Goal: Task Accomplishment & Management: Manage account settings

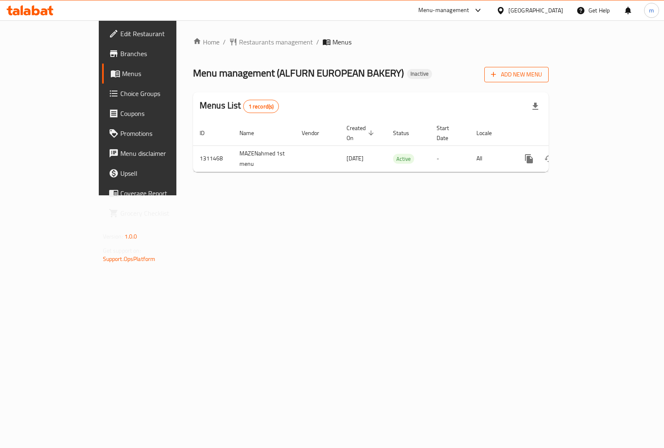
click at [542, 78] on span "Add New Menu" at bounding box center [516, 74] width 51 height 10
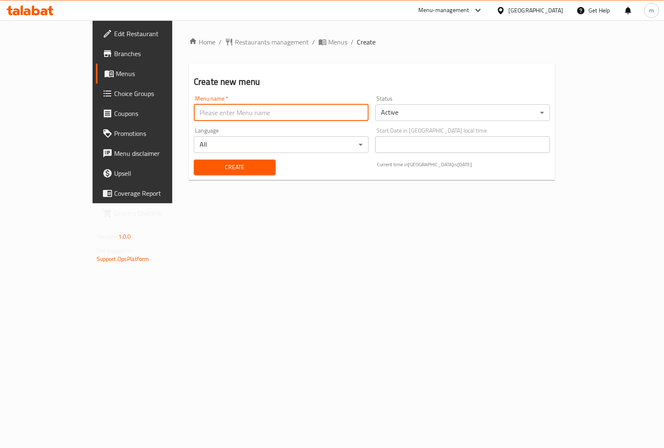
click at [297, 110] on input "text" at bounding box center [281, 112] width 175 height 17
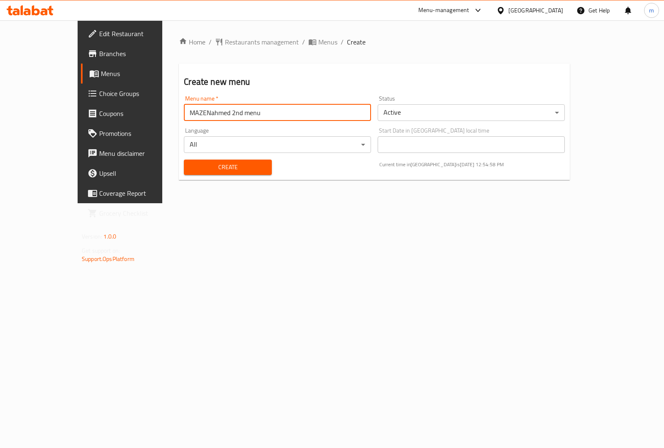
click at [262, 115] on input "MAZENahmed 2nd menu" at bounding box center [277, 112] width 187 height 17
type input "MAZENahmed 2nd menu"
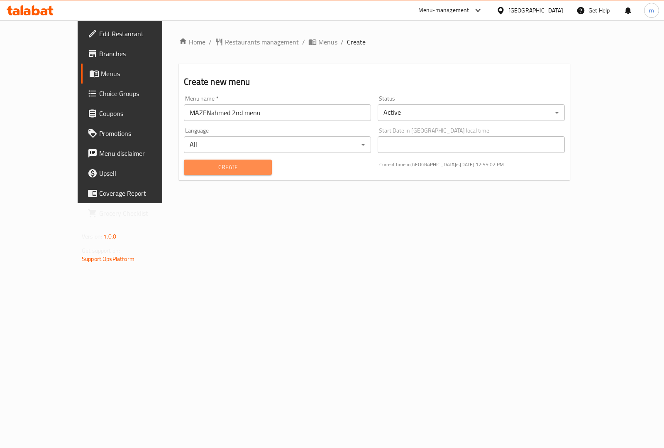
click at [213, 166] on span "Create" at bounding box center [228, 167] width 74 height 10
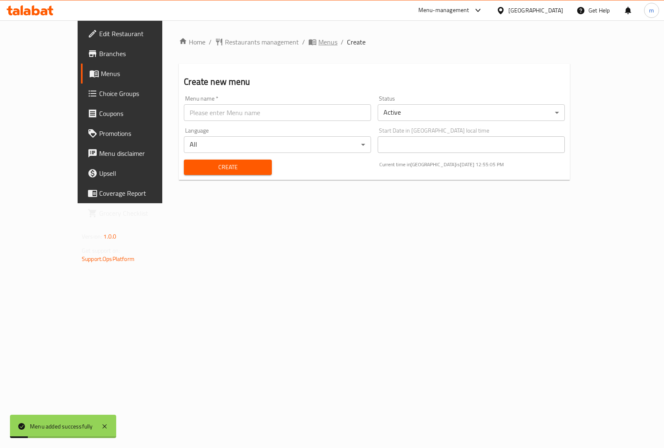
click at [318, 37] on span "Menus" at bounding box center [327, 42] width 19 height 10
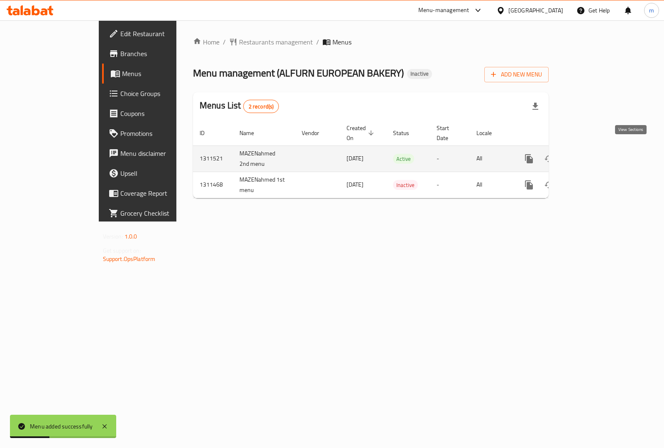
click at [599, 149] on link "enhanced table" at bounding box center [589, 159] width 20 height 20
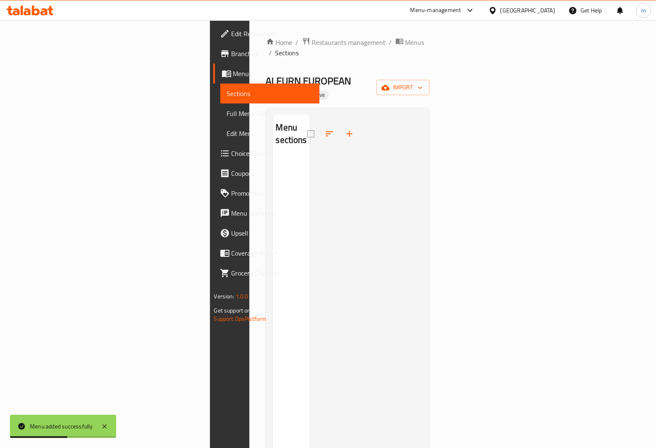
click at [227, 111] on span "Full Menu View" at bounding box center [270, 113] width 86 height 10
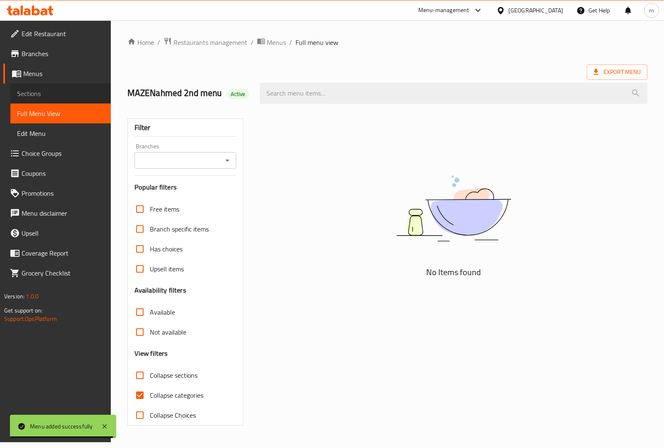
click at [59, 96] on span "Sections" at bounding box center [60, 93] width 87 height 10
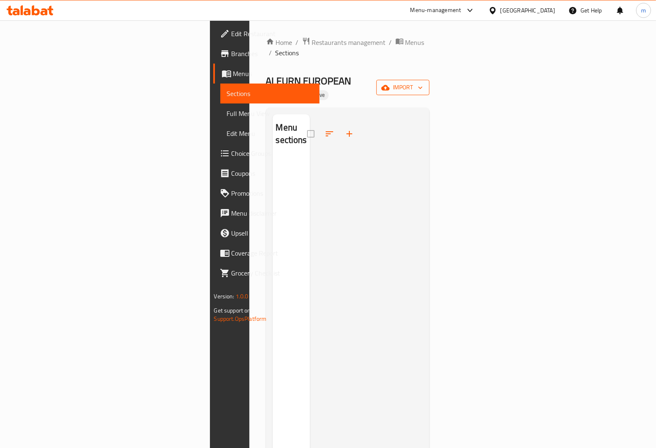
click at [423, 82] on span "import" at bounding box center [403, 87] width 40 height 10
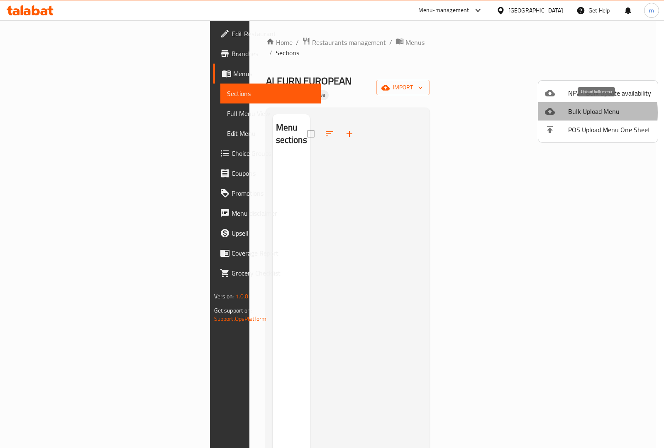
click at [565, 113] on div at bounding box center [556, 111] width 23 height 10
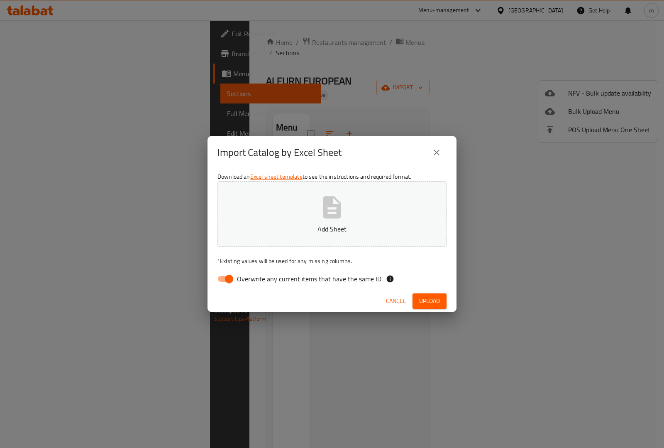
click at [230, 282] on input "Overwrite any current items that have the same ID." at bounding box center [229, 279] width 47 height 16
checkbox input "false"
click at [430, 304] on span "Upload" at bounding box center [429, 301] width 21 height 10
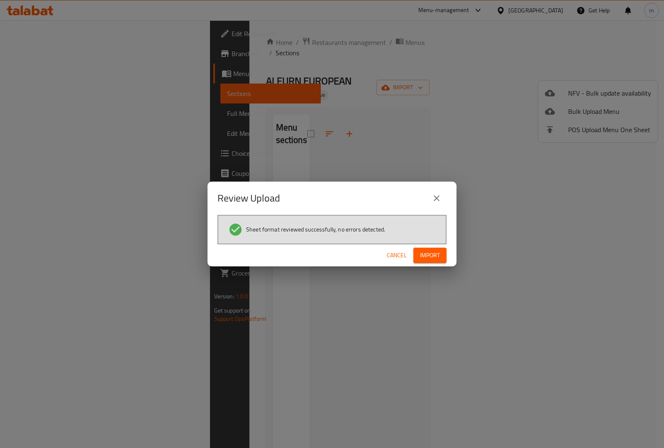
click at [434, 258] on span "Import" at bounding box center [430, 255] width 20 height 10
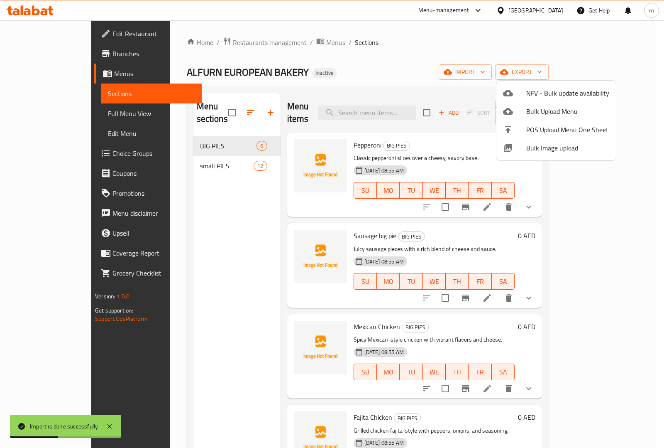
click at [482, 65] on div at bounding box center [332, 224] width 664 height 448
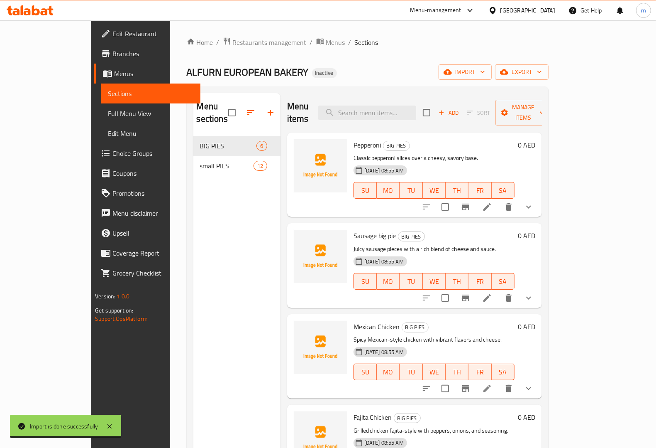
click at [108, 112] on span "Full Menu View" at bounding box center [151, 113] width 86 height 10
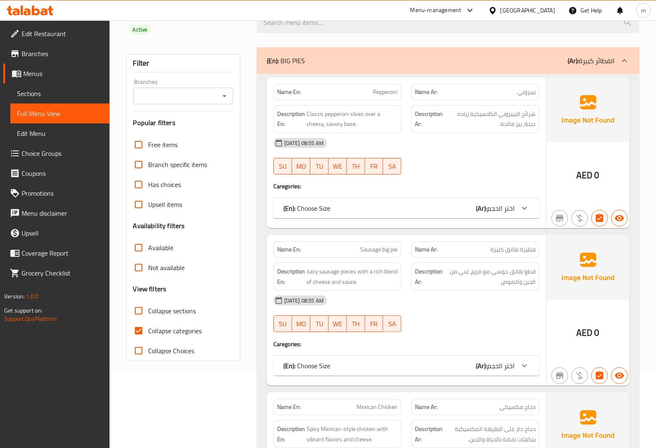
scroll to position [208, 0]
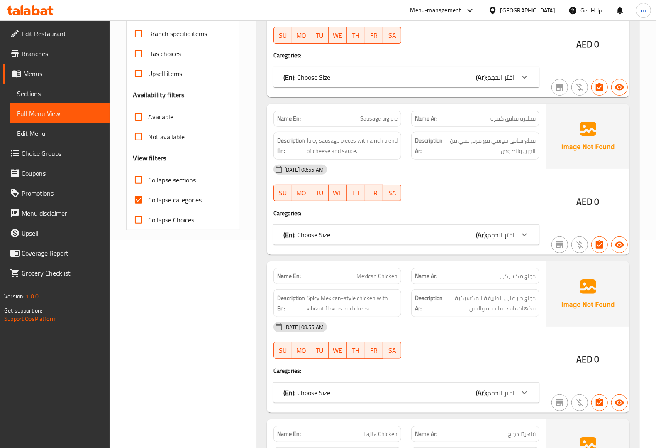
click at [162, 190] on label "Collapse categories" at bounding box center [165, 200] width 73 height 20
click at [149, 190] on input "Collapse categories" at bounding box center [139, 200] width 20 height 20
checkbox input "false"
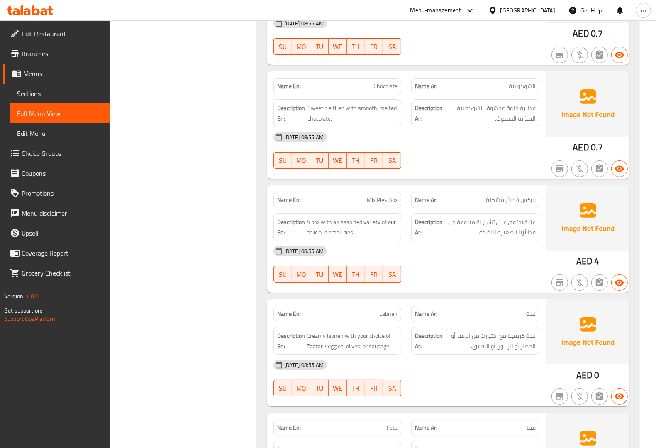
scroll to position [2647, 0]
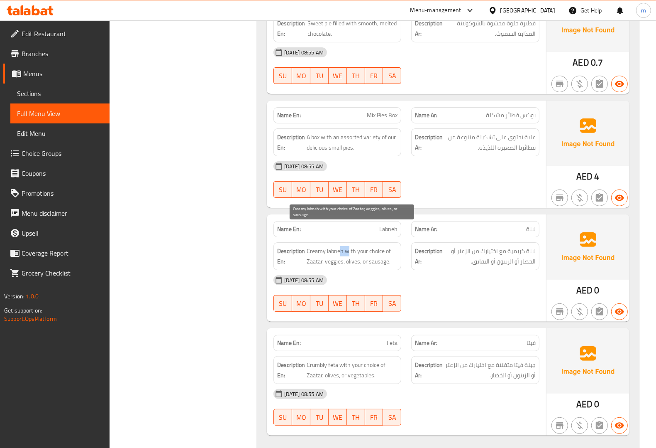
drag, startPoint x: 347, startPoint y: 233, endPoint x: 340, endPoint y: 233, distance: 6.2
click at [340, 246] on span "Creamy labneh with your choice of Zaatar, veggies, olives, or sausage." at bounding box center [352, 256] width 91 height 20
click at [410, 241] on div "Description Ar: لبنة كريمية مع اختيارك من الزعتر أو الخضار أو الزيتون أو النقان…" at bounding box center [475, 256] width 138 height 38
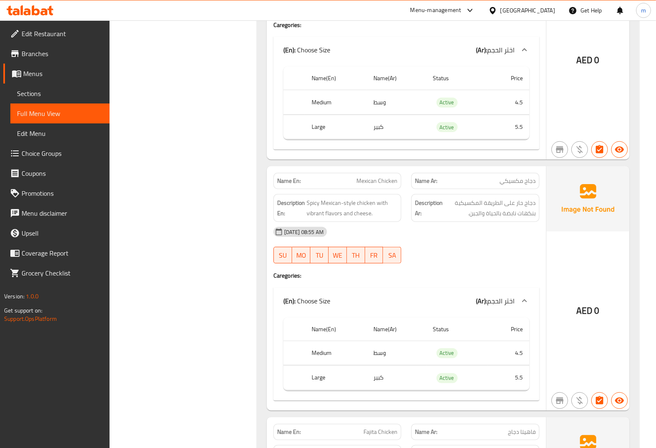
scroll to position [519, 0]
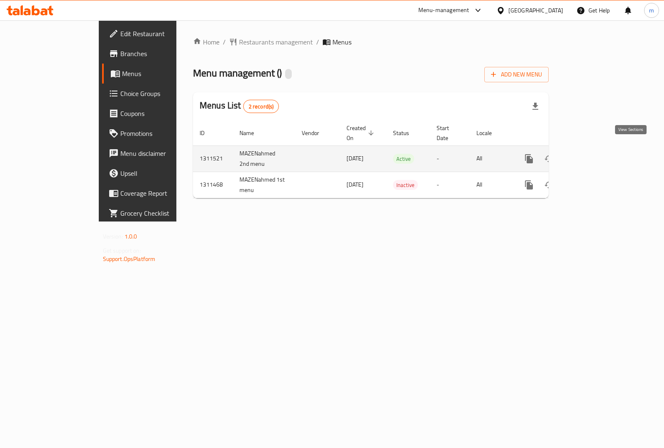
click at [599, 155] on link "enhanced table" at bounding box center [589, 159] width 20 height 20
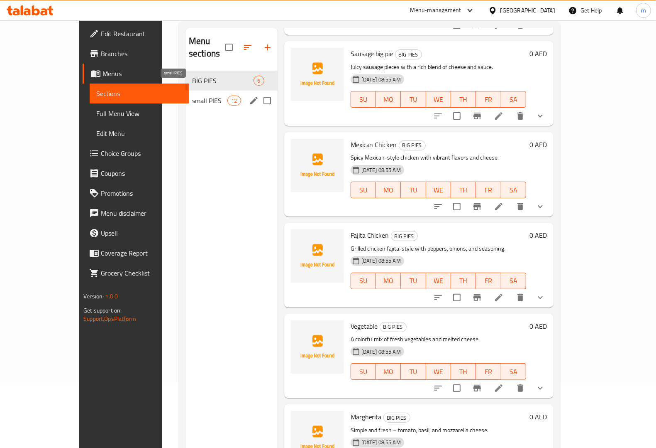
scroll to position [65, 0]
click at [192, 96] on span "small PIES" at bounding box center [209, 101] width 35 height 10
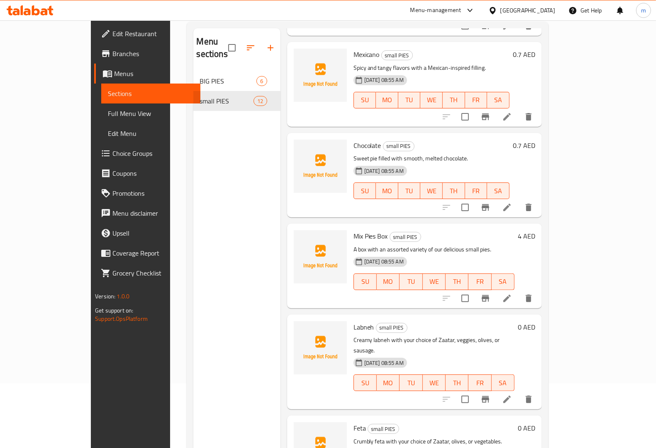
scroll to position [117, 0]
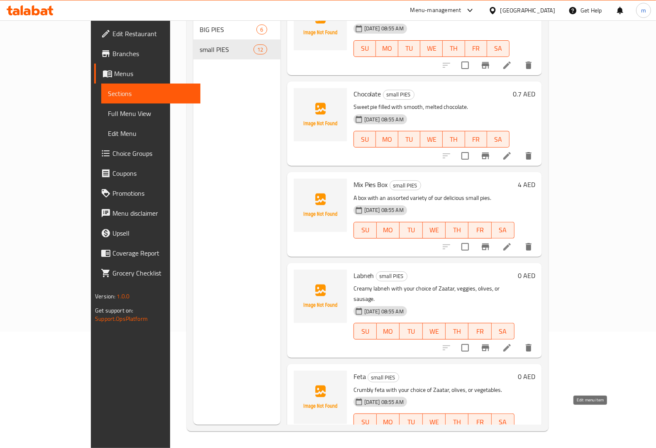
click at [511, 434] on icon at bounding box center [507, 437] width 7 height 7
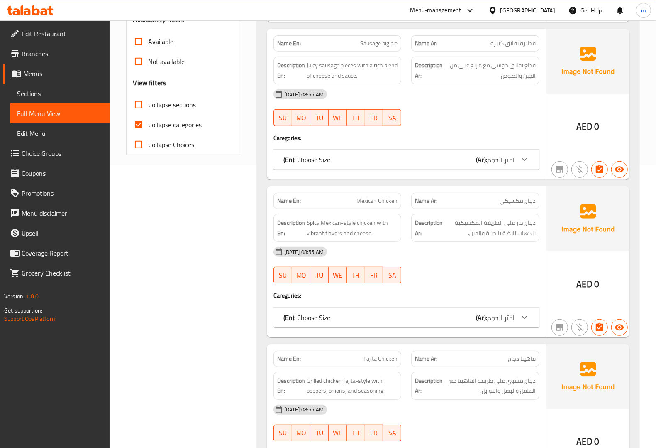
scroll to position [215, 0]
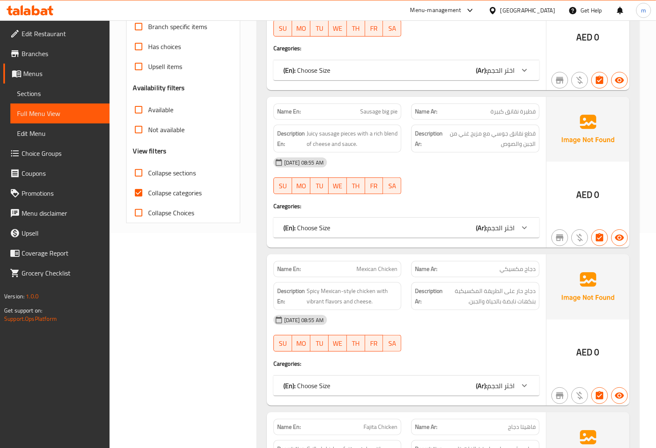
click at [162, 188] on span "Collapse categories" at bounding box center [176, 193] width 54 height 10
click at [149, 184] on input "Collapse categories" at bounding box center [139, 193] width 20 height 20
checkbox input "false"
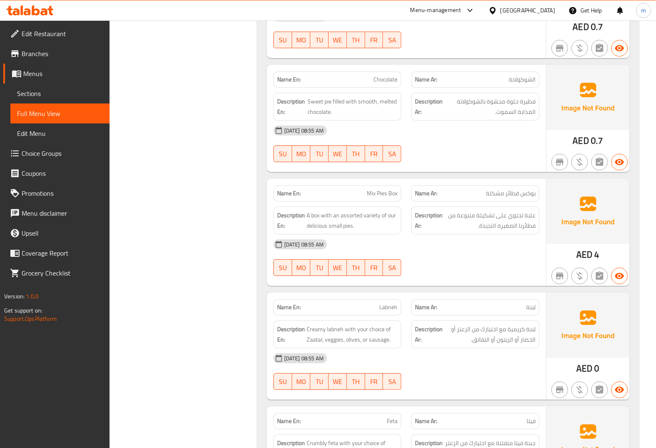
scroll to position [2647, 0]
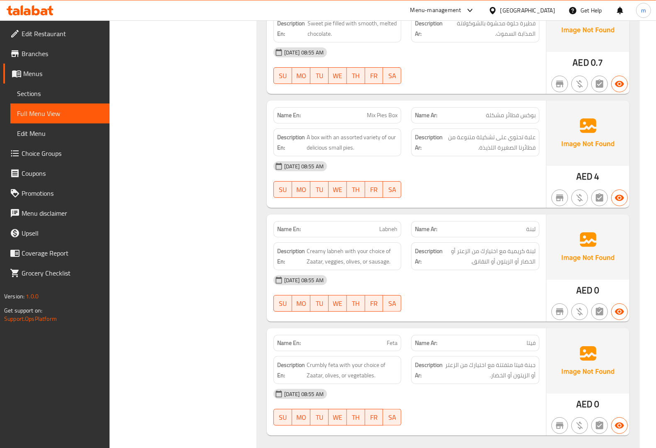
click at [437, 387] on div "14-09-2025 08:55 AM SU MO TU WE TH FR SA" at bounding box center [407, 407] width 276 height 47
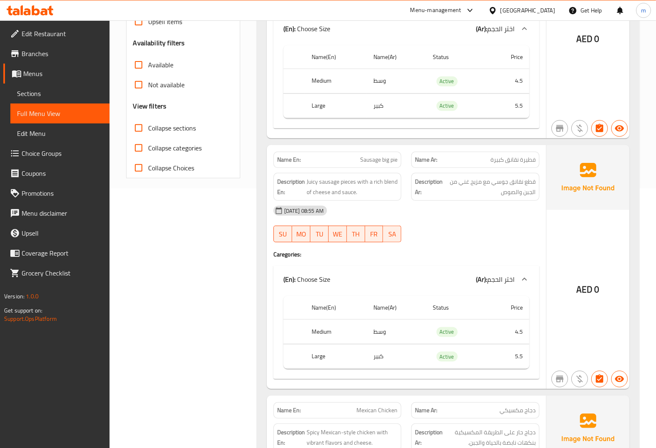
scroll to position [0, 0]
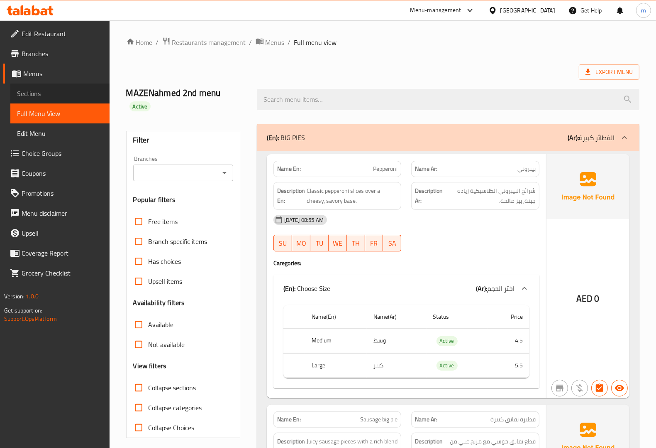
click at [47, 92] on span "Sections" at bounding box center [60, 93] width 86 height 10
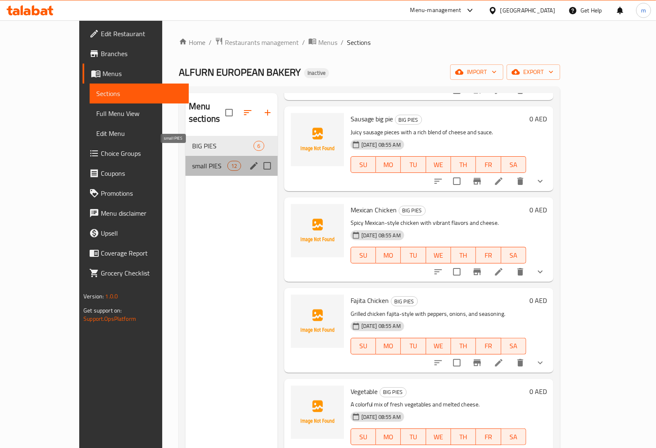
click at [192, 161] on span "small PIES" at bounding box center [209, 166] width 35 height 10
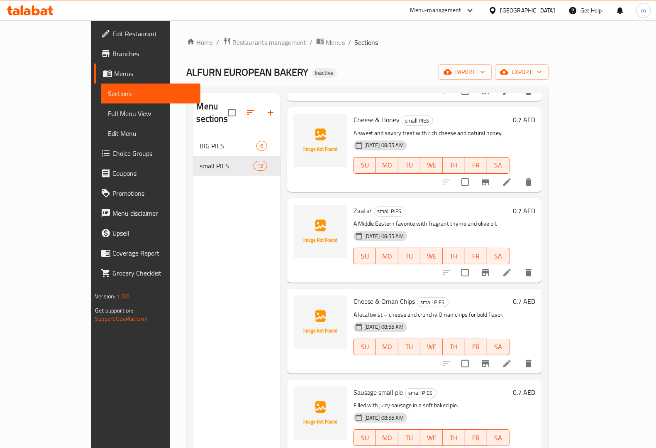
click at [114, 73] on span "Menus" at bounding box center [154, 74] width 80 height 10
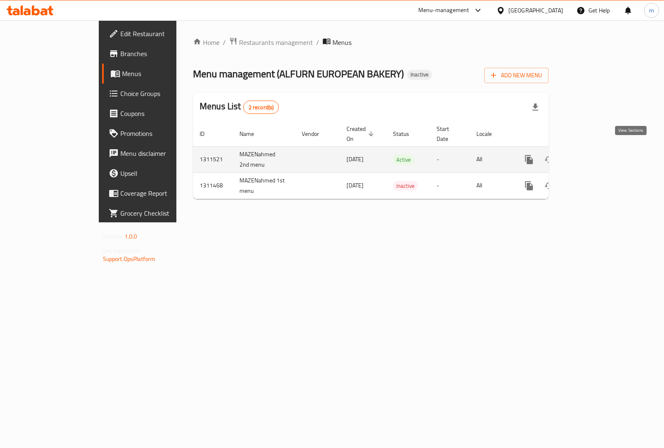
click at [594, 154] on icon "enhanced table" at bounding box center [589, 159] width 10 height 10
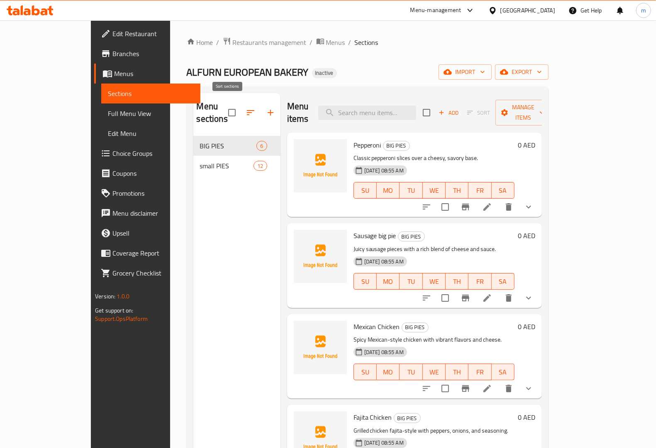
click at [246, 108] on icon "button" at bounding box center [251, 113] width 10 height 10
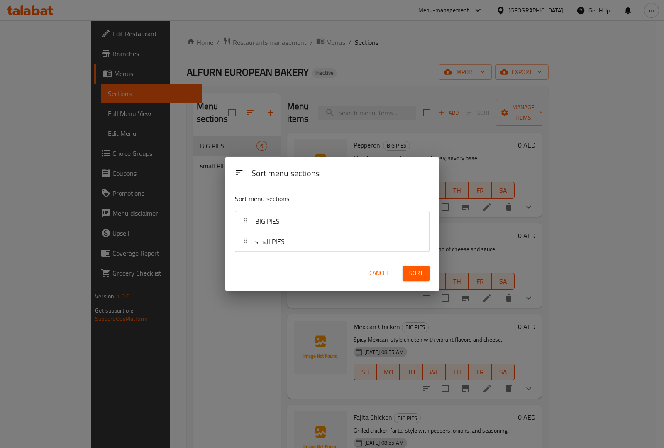
drag, startPoint x: 174, startPoint y: 234, endPoint x: 194, endPoint y: 212, distance: 30.0
click at [174, 233] on div "Sort menu sections Sort menu sections BIG PIES small PIES Cancel Sort" at bounding box center [332, 224] width 664 height 448
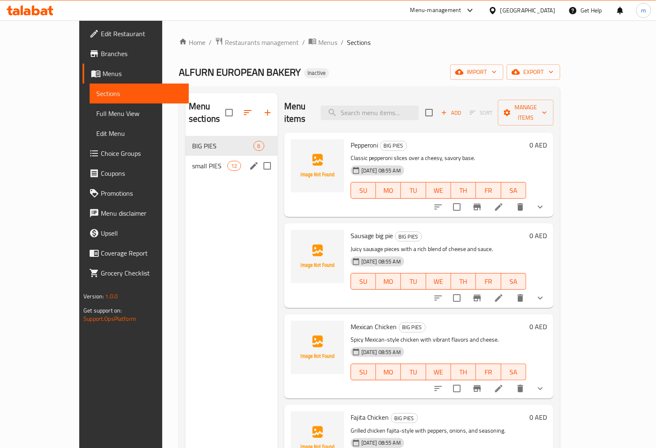
click at [259, 157] on input "Menu sections" at bounding box center [267, 165] width 17 height 17
checkbox input "true"
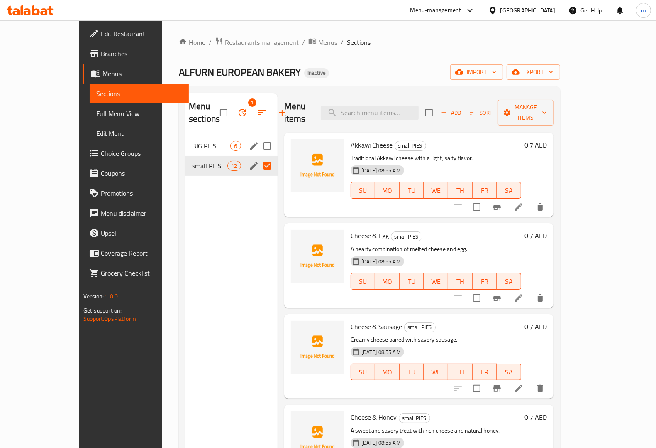
click at [259, 146] on input "Menu sections" at bounding box center [267, 145] width 17 height 17
checkbox input "true"
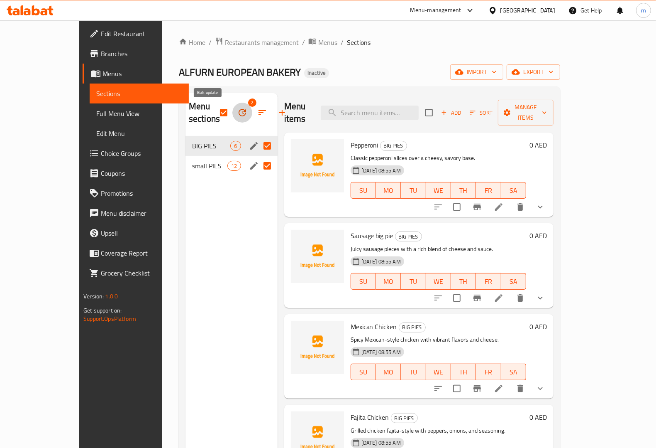
click at [237, 113] on icon "button" at bounding box center [242, 113] width 10 height 10
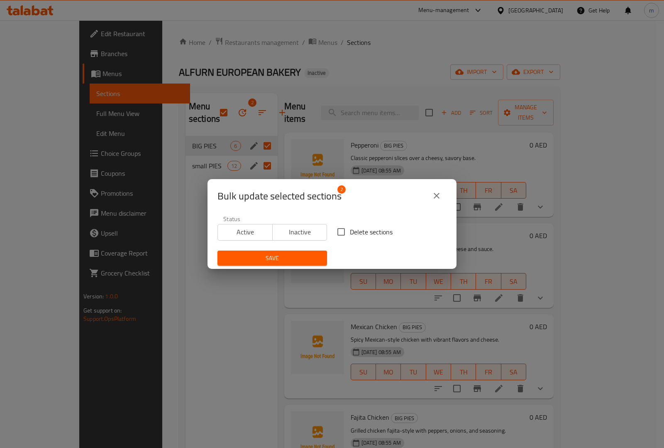
click at [356, 230] on span "Delete sections" at bounding box center [371, 232] width 43 height 10
click at [350, 230] on input "Delete sections" at bounding box center [341, 231] width 17 height 17
checkbox input "true"
click at [282, 249] on div "Save" at bounding box center [273, 257] width 120 height 25
click at [277, 257] on span "Save" at bounding box center [272, 258] width 96 height 10
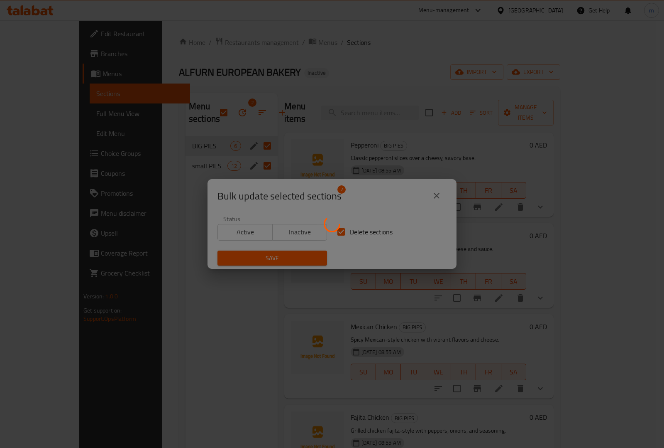
checkbox input "false"
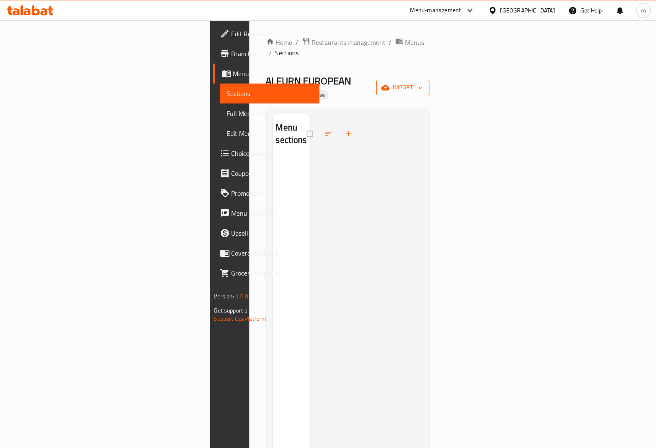
click at [423, 82] on span "import" at bounding box center [403, 87] width 40 height 10
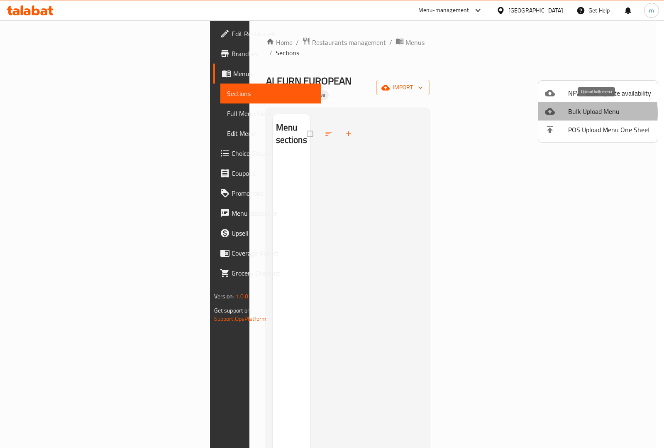
click at [575, 113] on span "Bulk Upload Menu" at bounding box center [609, 111] width 83 height 10
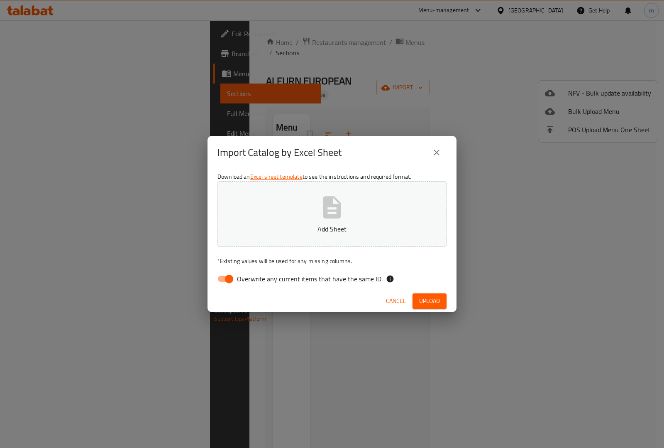
click at [257, 288] on div "Download an Excel sheet template to see the instructions and required format. A…" at bounding box center [332, 229] width 249 height 120
click at [266, 277] on span "Overwrite any current items that have the same ID." at bounding box center [310, 279] width 146 height 10
click at [253, 277] on input "Overwrite any current items that have the same ID." at bounding box center [229, 279] width 47 height 16
checkbox input "false"
click at [439, 302] on span "Upload" at bounding box center [429, 301] width 21 height 10
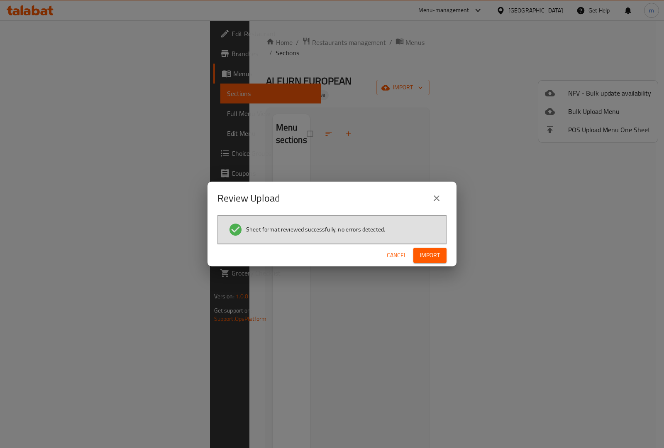
click at [422, 251] on span "Import" at bounding box center [430, 255] width 20 height 10
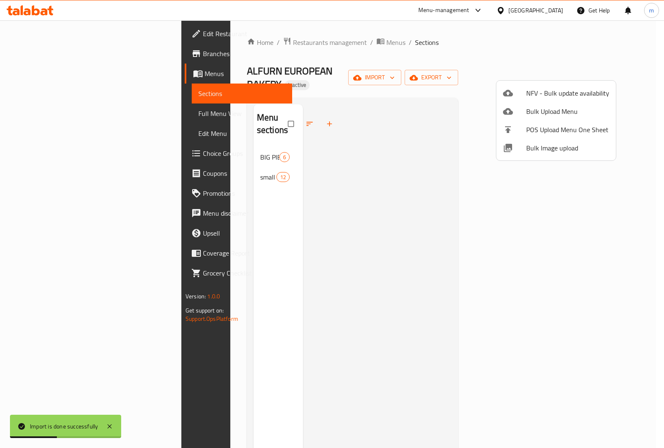
click at [172, 152] on div at bounding box center [332, 224] width 664 height 448
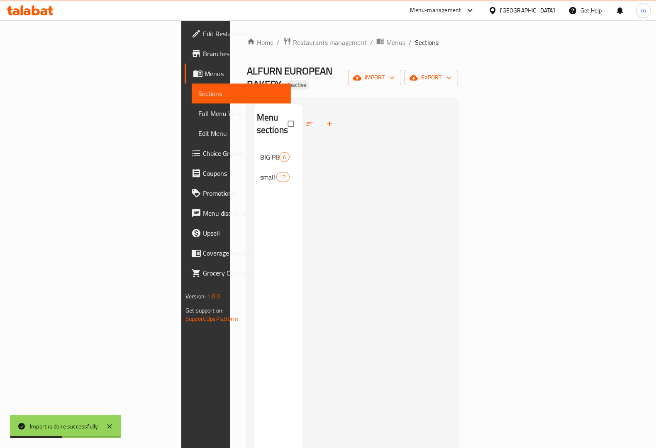
click at [260, 172] on span "small PIES" at bounding box center [268, 177] width 16 height 10
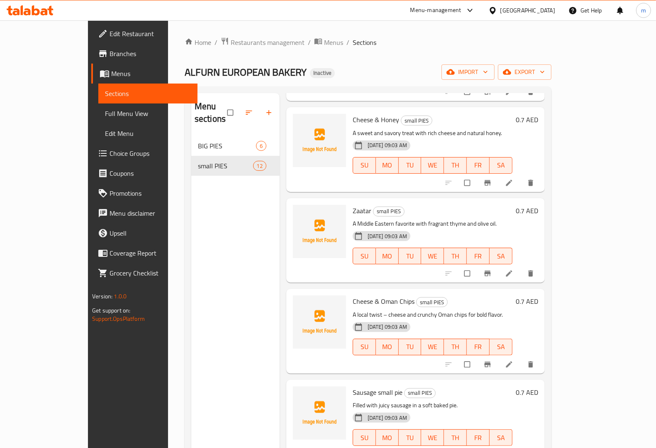
click at [105, 114] on span "Full Menu View" at bounding box center [148, 113] width 86 height 10
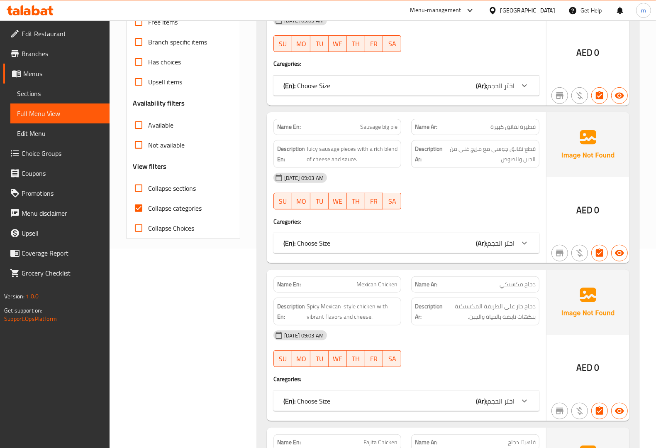
scroll to position [208, 0]
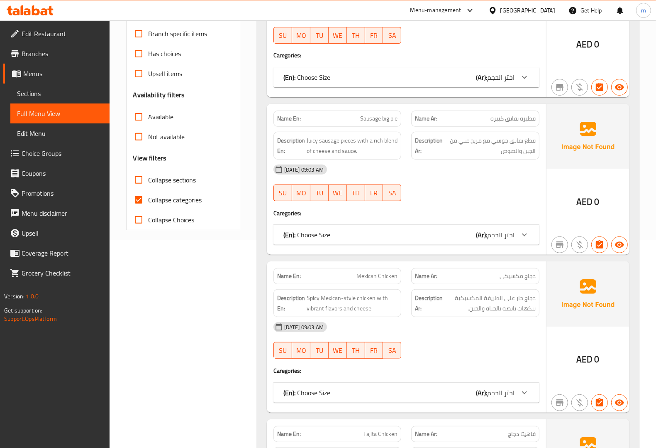
click at [186, 195] on span "Collapse categories" at bounding box center [176, 200] width 54 height 10
click at [149, 190] on input "Collapse categories" at bounding box center [139, 200] width 20 height 20
checkbox input "false"
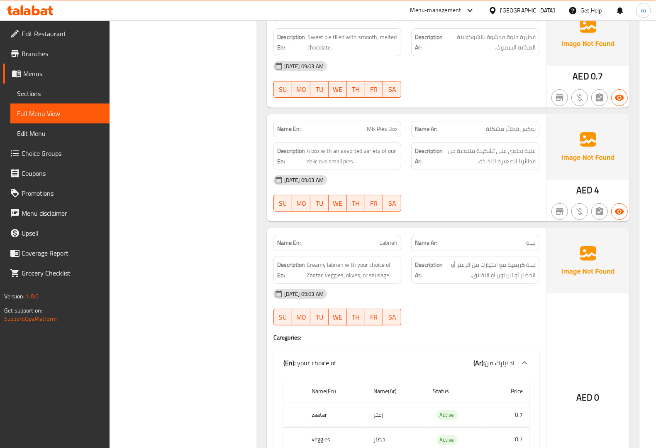
scroll to position [2531, 0]
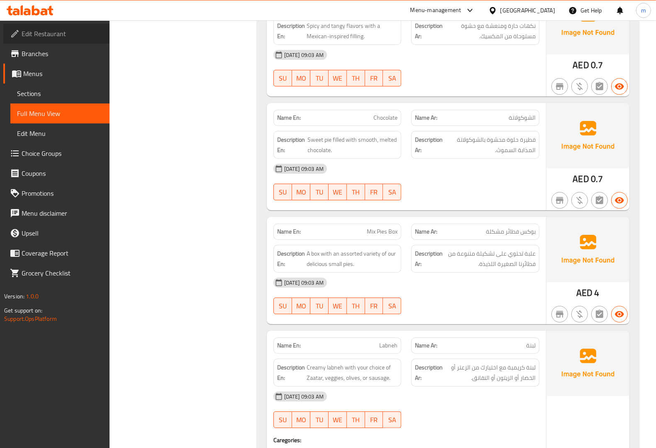
click at [76, 37] on span "Edit Restaurant" at bounding box center [62, 34] width 81 height 10
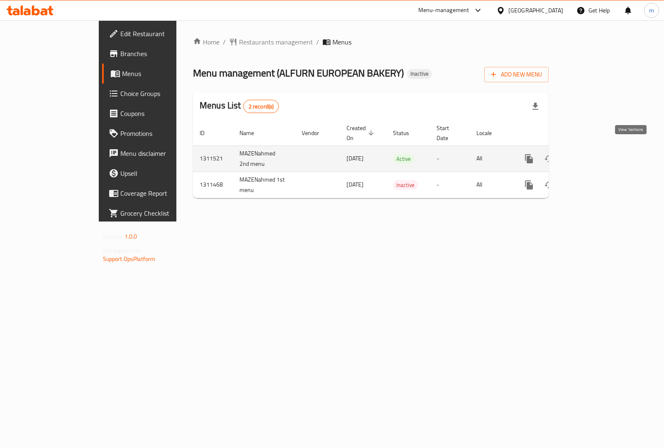
click at [599, 154] on link "enhanced table" at bounding box center [589, 159] width 20 height 20
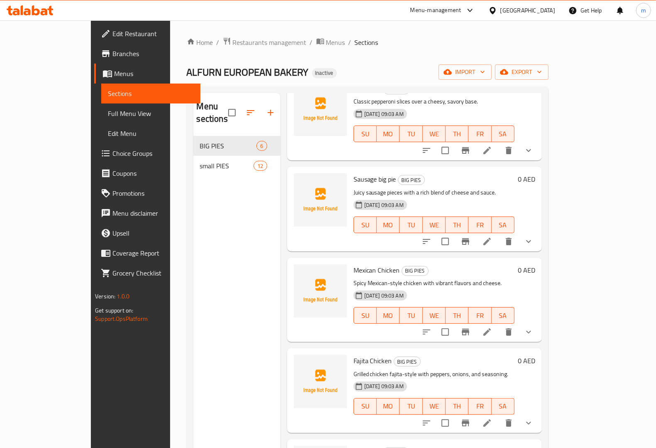
scroll to position [117, 0]
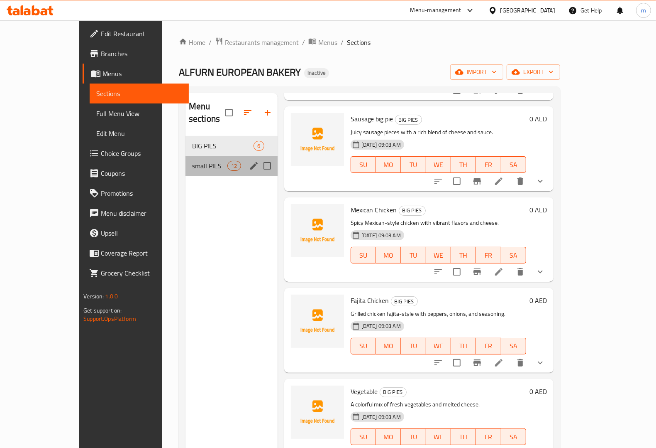
click at [186, 156] on div "small PIES 12" at bounding box center [232, 166] width 92 height 20
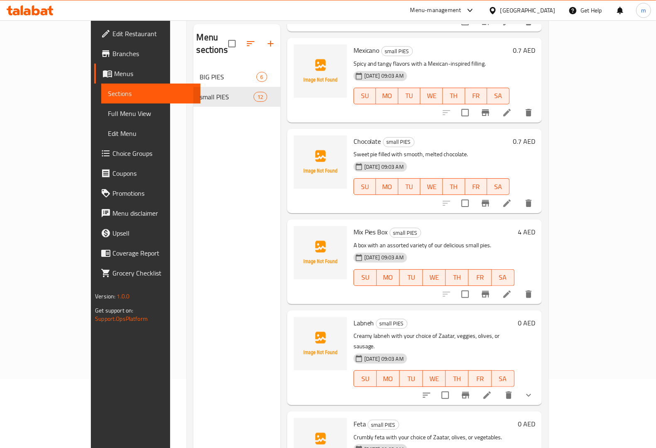
scroll to position [117, 0]
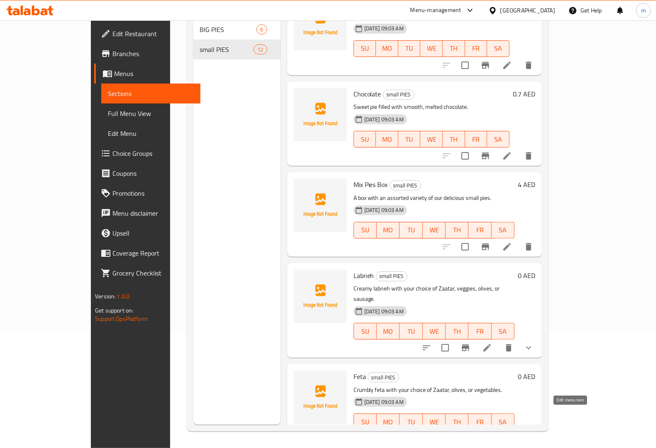
click at [492, 433] on icon at bounding box center [487, 438] width 10 height 10
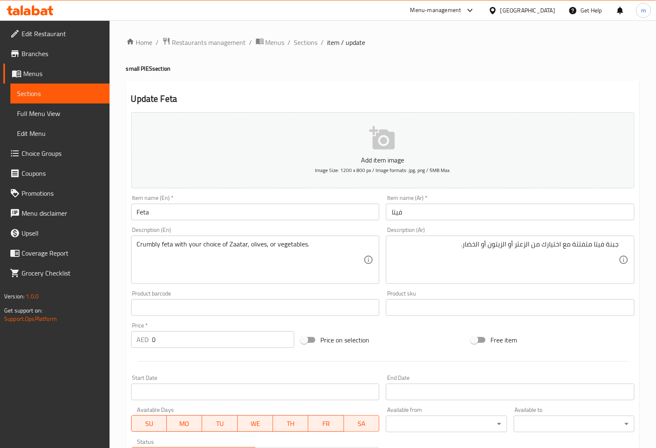
drag, startPoint x: 135, startPoint y: 246, endPoint x: 157, endPoint y: 248, distance: 21.7
click at [157, 248] on div "Crumbly feta with your choice of Zaatar, olives, or vegetables. Description (En)" at bounding box center [255, 259] width 249 height 48
click at [159, 244] on textarea "Crumbly feta with your choice of Zaatar, olives, or vegetables." at bounding box center [250, 259] width 227 height 39
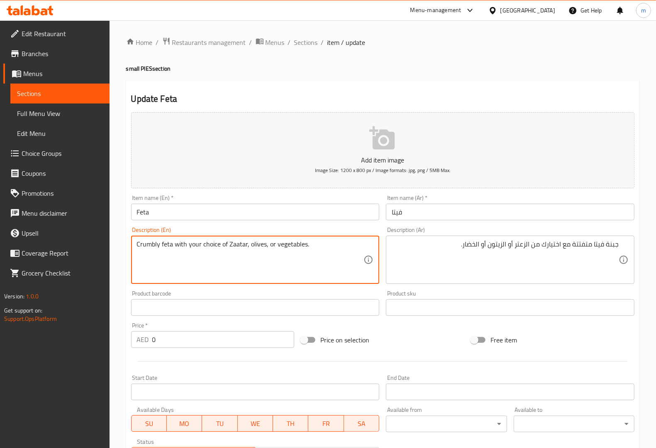
click at [159, 244] on textarea "Crumbly feta with your choice of Zaatar, olives, or vegetables." at bounding box center [250, 259] width 227 height 39
click at [157, 258] on textarea "Crumbly feta with your choice of Zaatar, olives, or vegetables." at bounding box center [250, 259] width 227 height 39
drag, startPoint x: 160, startPoint y: 245, endPoint x: 137, endPoint y: 245, distance: 23.3
click at [137, 245] on textarea "Crumbly feta with your choice of Zaatar, olives, or vegetables." at bounding box center [250, 259] width 227 height 39
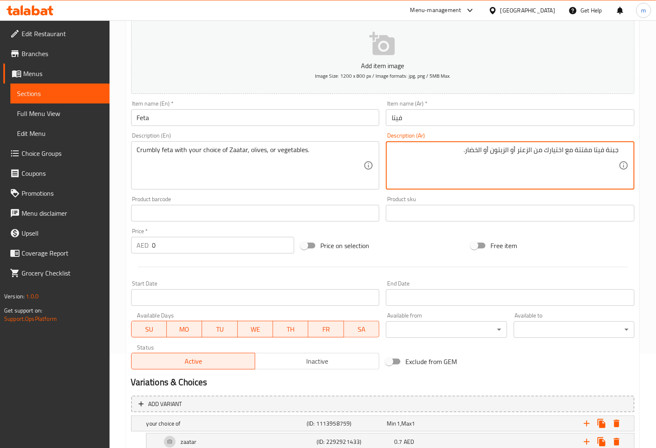
scroll to position [187, 0]
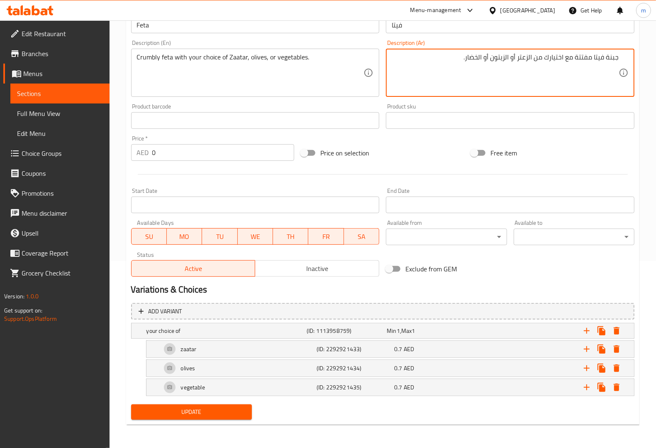
type textarea "جبنة فيتا مفتتة مع اختيارك من الزعتر أو الزيتون أو الخضار."
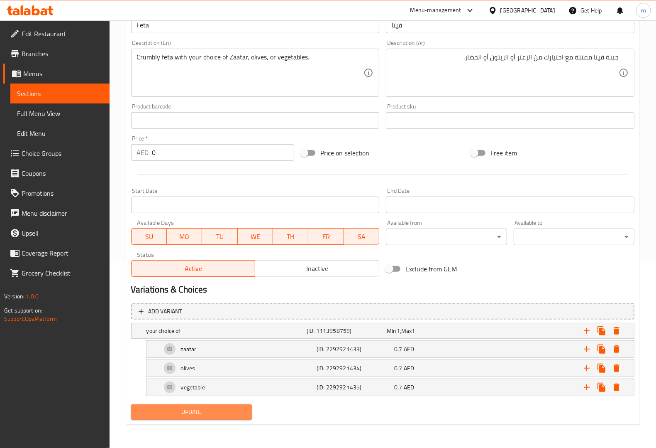
click at [192, 409] on span "Update" at bounding box center [192, 411] width 108 height 10
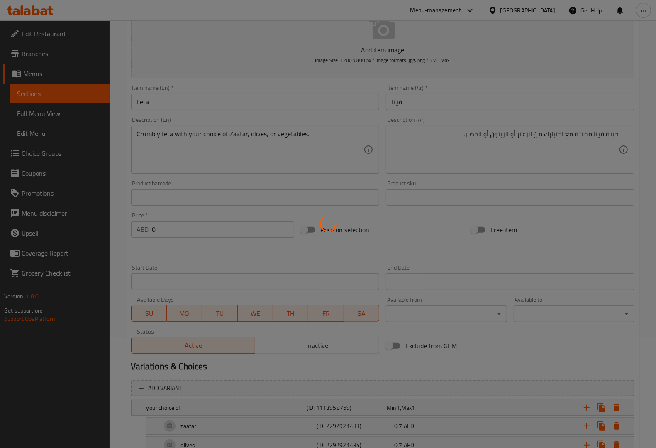
scroll to position [0, 0]
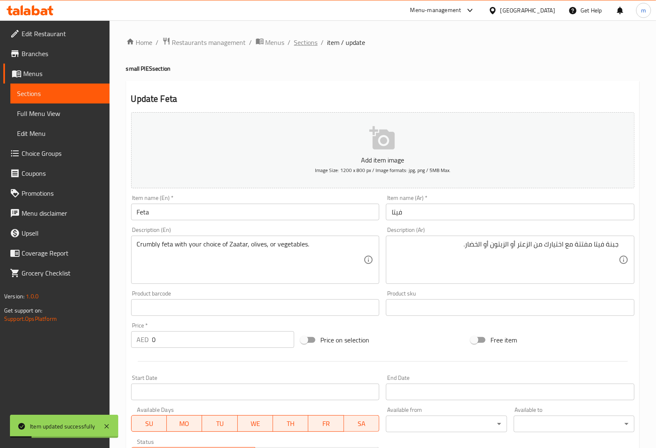
click at [307, 46] on span "Sections" at bounding box center [306, 42] width 24 height 10
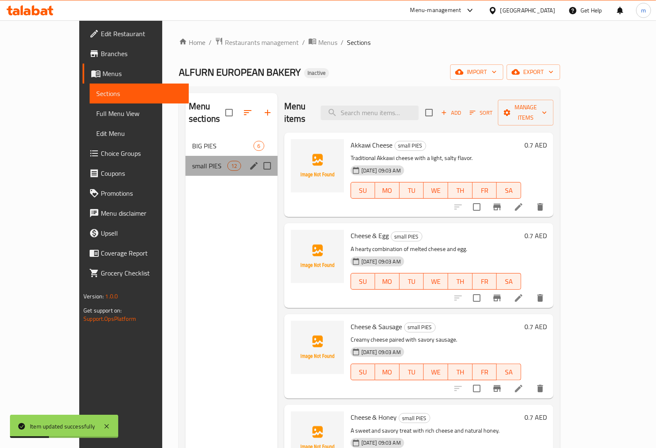
click at [186, 156] on div "small PIES 12" at bounding box center [232, 166] width 92 height 20
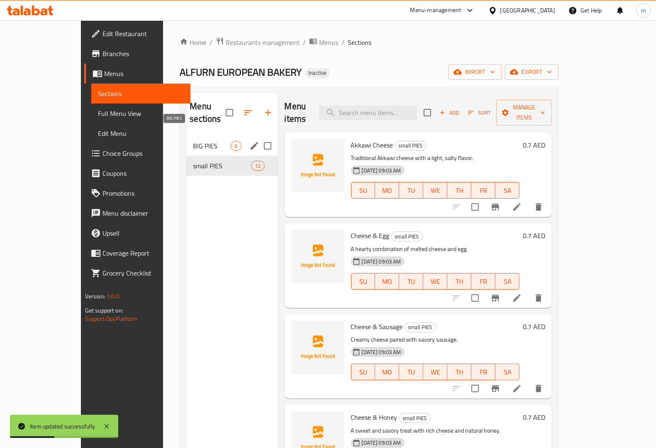
click at [193, 141] on span "BIG PIES" at bounding box center [212, 146] width 38 height 10
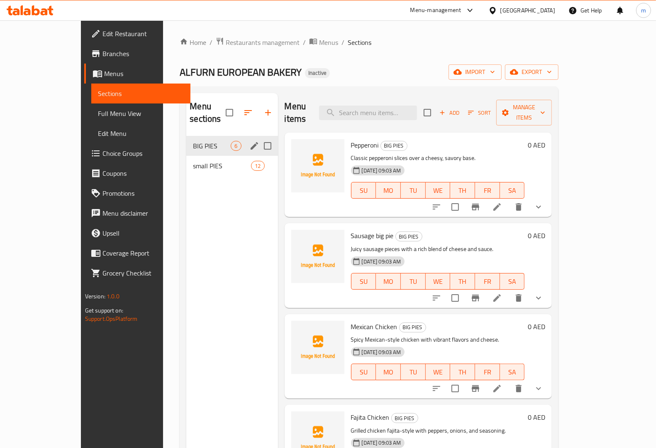
click at [194, 141] on span "BIG PIES" at bounding box center [212, 146] width 38 height 10
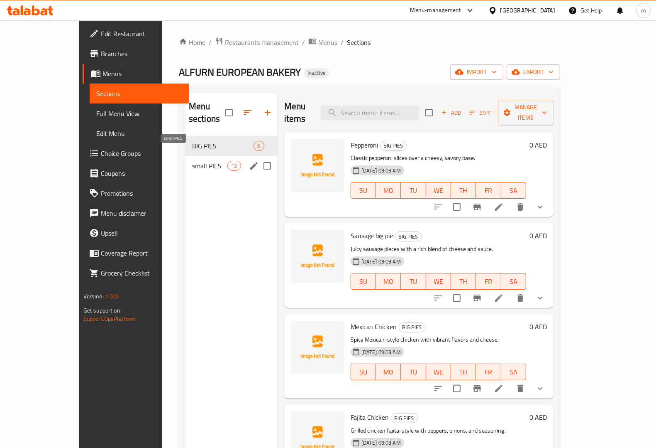
click at [192, 161] on span "small PIES" at bounding box center [209, 166] width 35 height 10
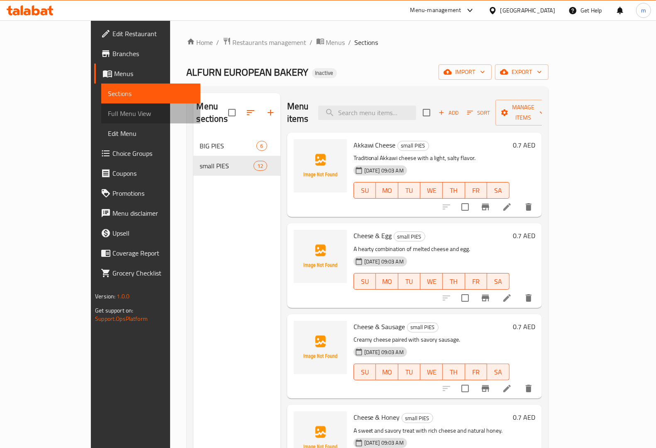
drag, startPoint x: 41, startPoint y: 113, endPoint x: 59, endPoint y: 120, distance: 19.7
click at [108, 113] on span "Full Menu View" at bounding box center [151, 113] width 86 height 10
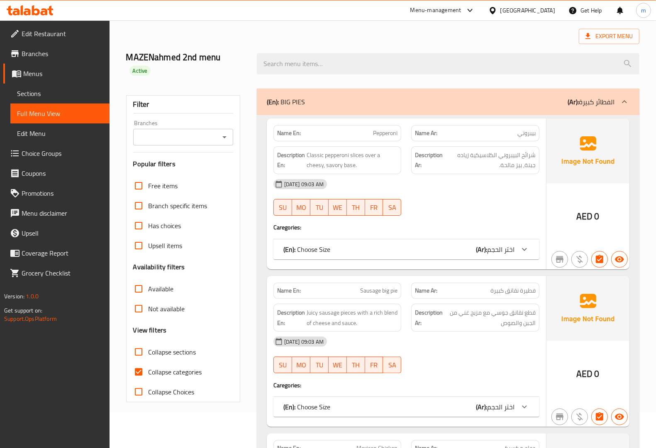
scroll to position [156, 0]
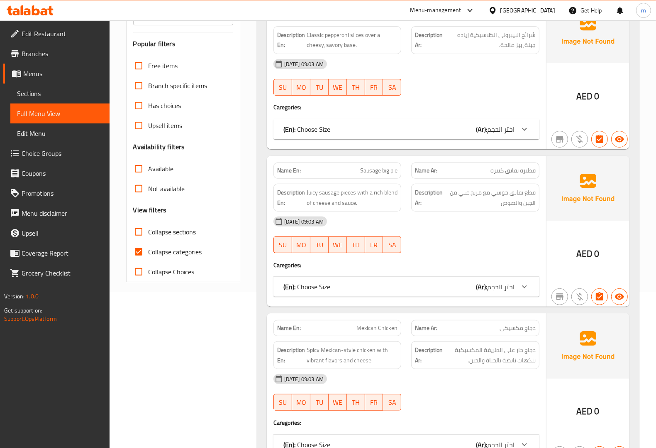
click at [185, 247] on span "Collapse categories" at bounding box center [176, 252] width 54 height 10
click at [149, 242] on input "Collapse categories" at bounding box center [139, 252] width 20 height 20
checkbox input "false"
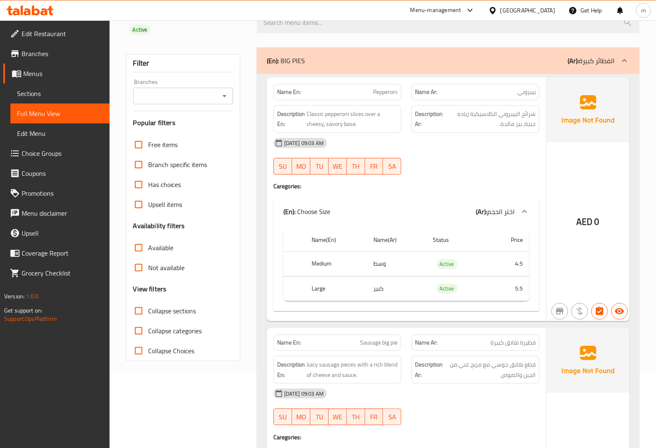
scroll to position [0, 0]
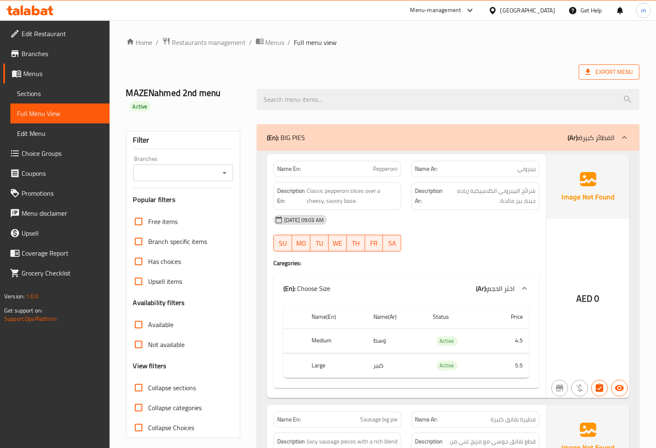
click at [624, 73] on span "Export Menu" at bounding box center [609, 72] width 47 height 10
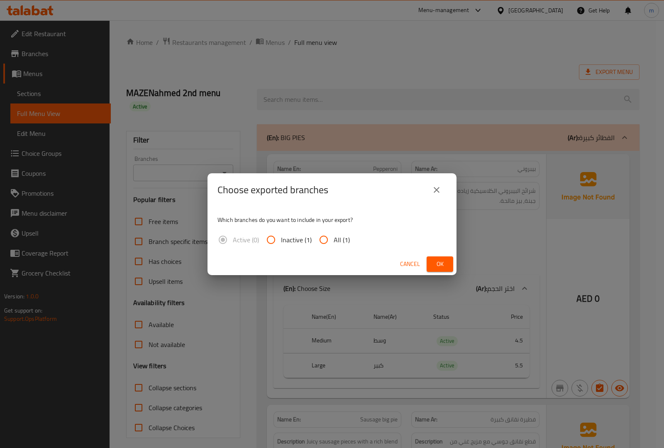
click at [337, 238] on span "All (1)" at bounding box center [342, 240] width 16 height 10
click at [334, 238] on input "All (1)" at bounding box center [324, 240] width 20 height 20
radio input "true"
click at [441, 261] on span "Ok" at bounding box center [439, 264] width 13 height 10
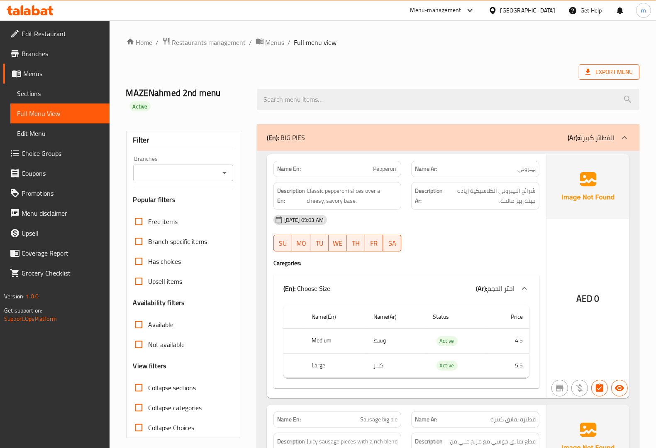
click at [592, 70] on icon at bounding box center [588, 72] width 8 height 8
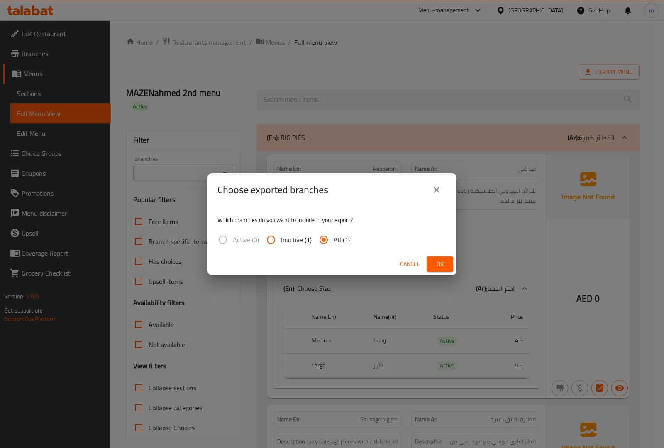
click at [439, 264] on span "Ok" at bounding box center [439, 264] width 13 height 10
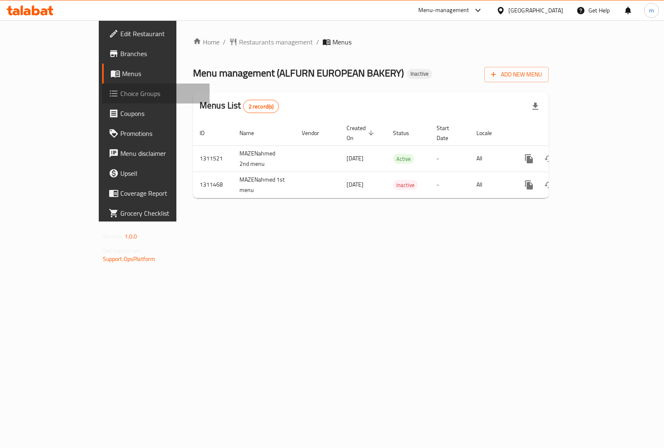
click at [120, 96] on span "Choice Groups" at bounding box center [161, 93] width 83 height 10
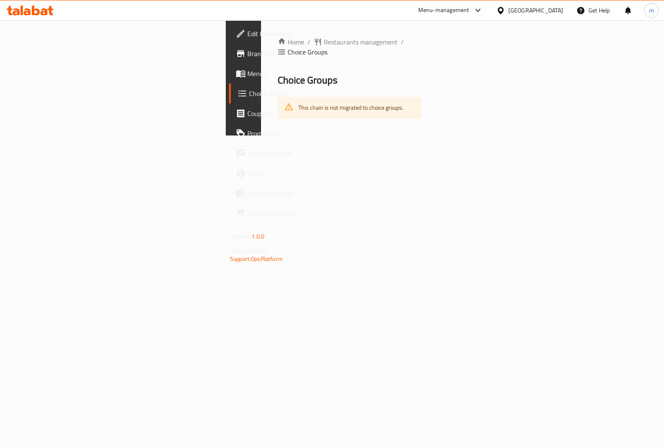
click at [299, 101] on div "This chain is not migrated to choice groups." at bounding box center [351, 107] width 105 height 17
click at [299, 99] on div "This chain is not migrated to choice groups." at bounding box center [351, 107] width 105 height 17
click at [247, 55] on span "Branches" at bounding box center [288, 54] width 83 height 10
